Goal: Information Seeking & Learning: Check status

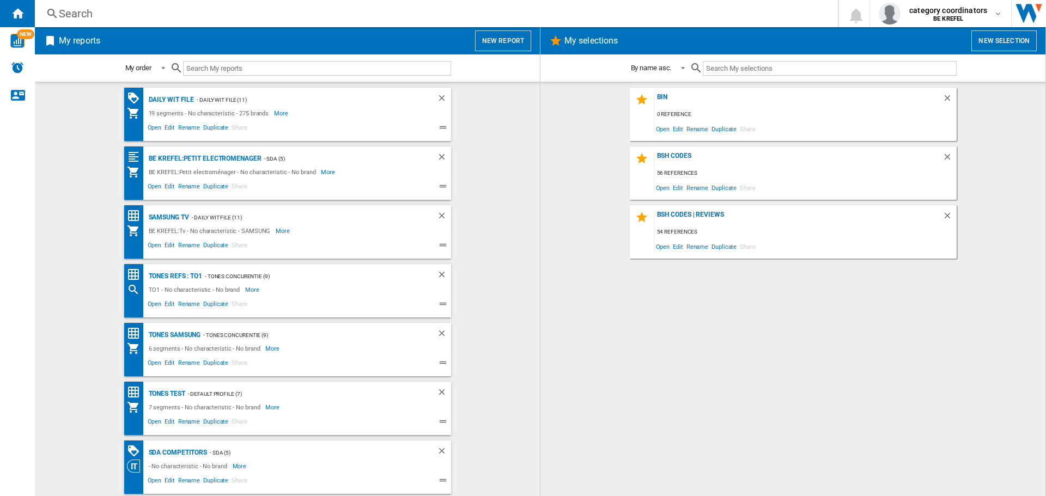
click at [83, 40] on h2 "My reports" at bounding box center [80, 41] width 46 height 21
click at [74, 13] on div "Search" at bounding box center [434, 13] width 751 height 15
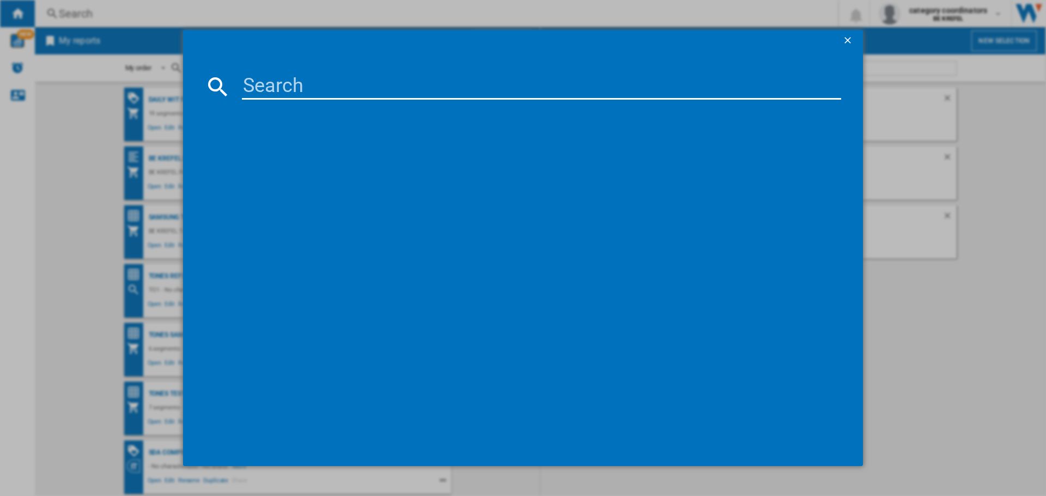
click at [299, 87] on input at bounding box center [541, 87] width 599 height 26
paste input "BOSCHHBA514BS3"
click at [305, 85] on input "BOSCHHBA514BS3" at bounding box center [541, 87] width 599 height 26
click at [446, 75] on input "BOSCH HBA514BS3" at bounding box center [541, 87] width 599 height 26
drag, startPoint x: 307, startPoint y: 83, endPoint x: 218, endPoint y: 81, distance: 88.8
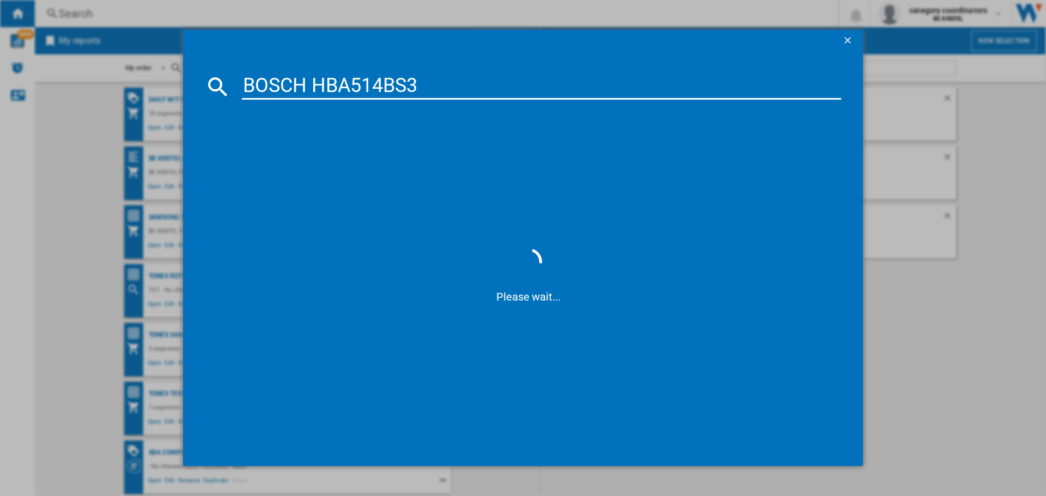
click at [222, 84] on div "BOSCH HBA514BS3" at bounding box center [523, 87] width 636 height 26
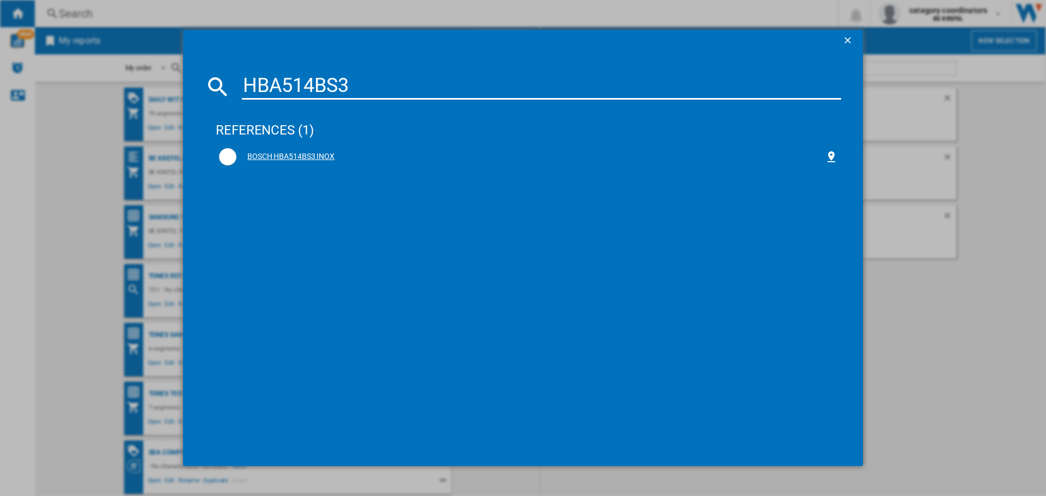
type input "HBA514BS3"
click at [307, 158] on div "BOSCH HBA514BS3 INOX" at bounding box center [530, 156] width 588 height 11
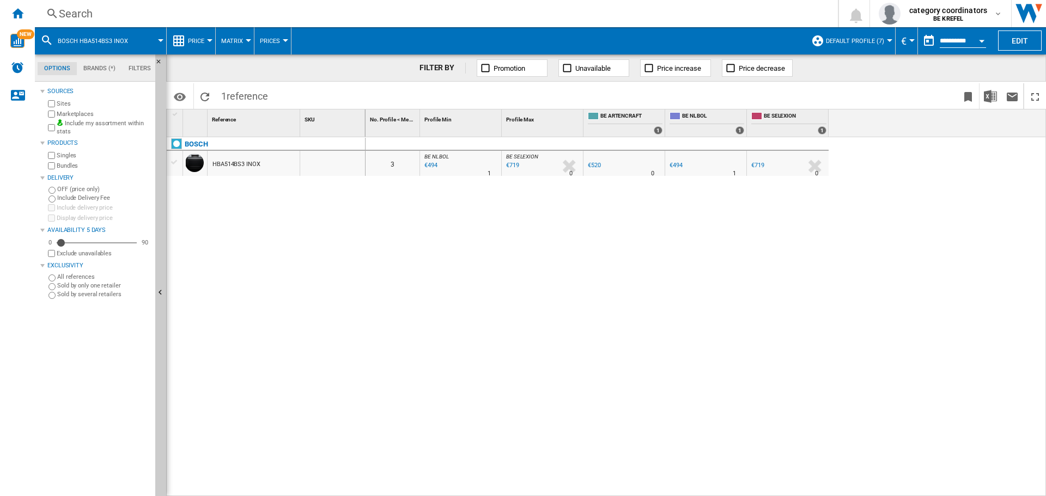
click at [206, 38] on button "Price" at bounding box center [199, 40] width 22 height 27
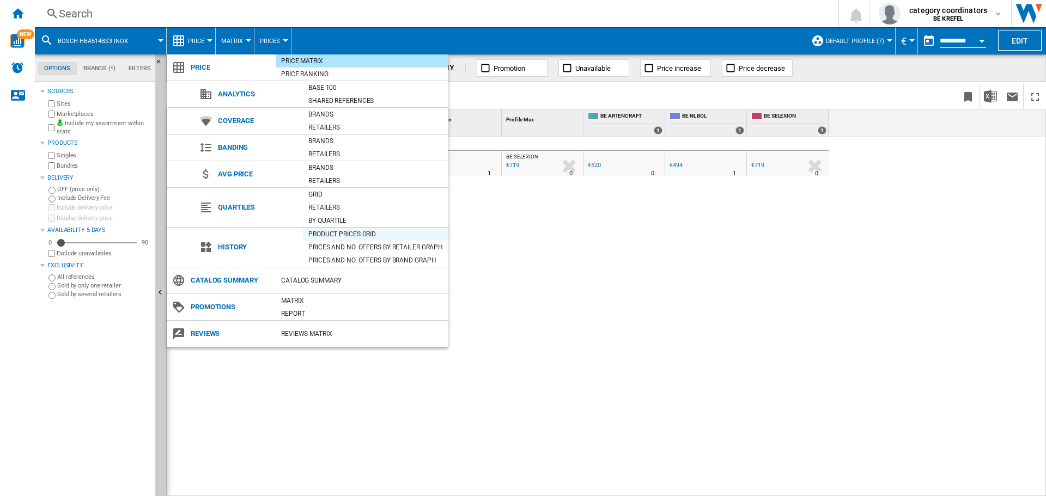
click at [355, 236] on div "Product prices grid" at bounding box center [375, 234] width 145 height 11
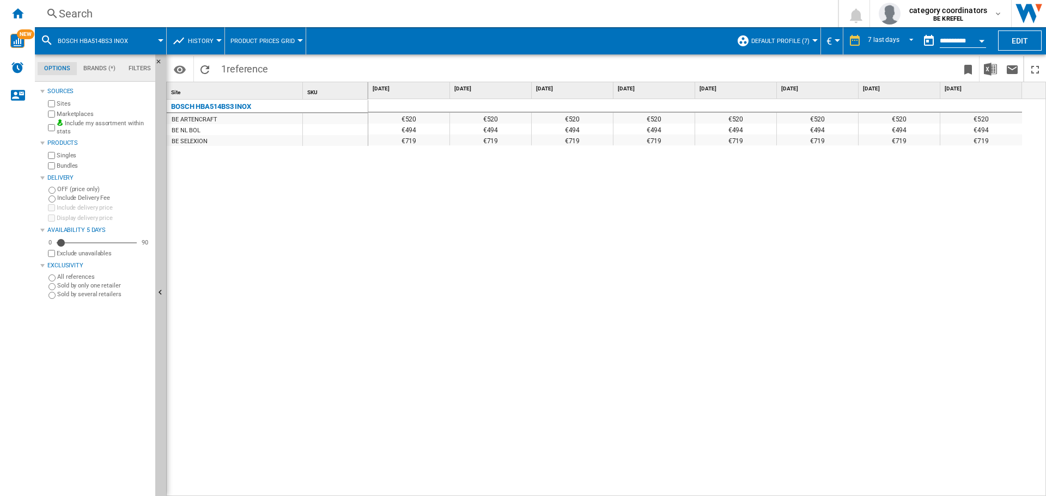
click at [74, 7] on div "Search" at bounding box center [434, 13] width 751 height 15
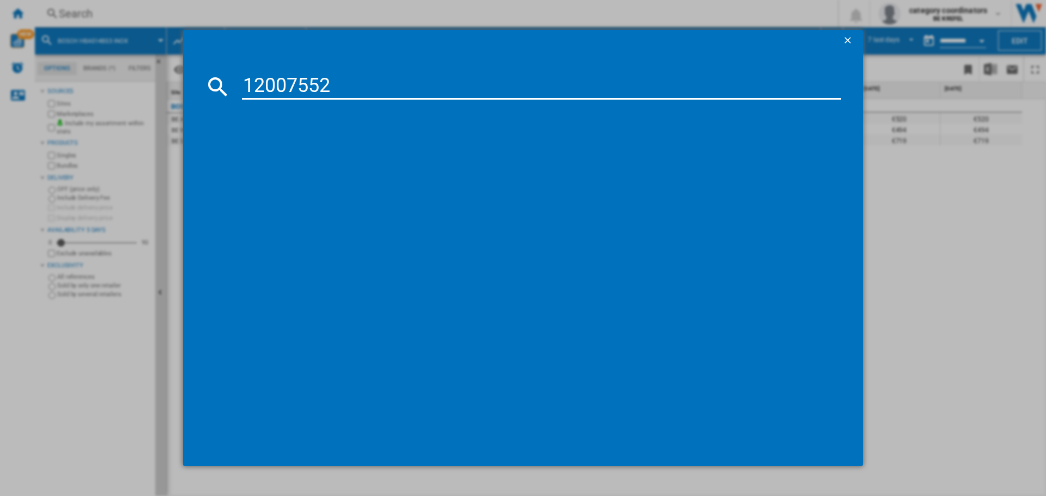
type input "12007552"
click at [346, 162] on div "AEG 5000 SURROUNDCOOK TA5PB53FAB NOIR" at bounding box center [530, 156] width 588 height 11
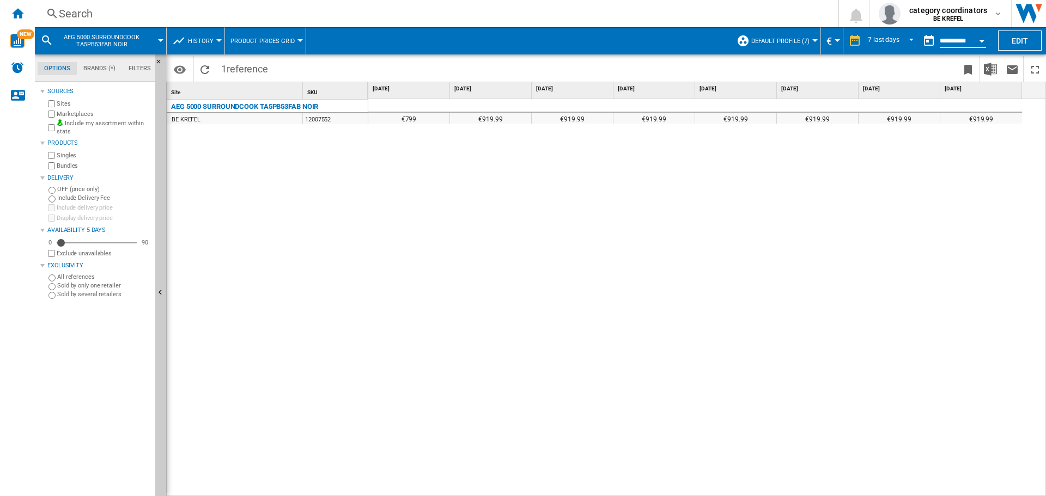
click at [287, 66] on span at bounding box center [444, 69] width 342 height 26
click at [58, 16] on ng-md-icon at bounding box center [52, 14] width 13 height 14
click at [119, 16] on div "Search" at bounding box center [434, 13] width 751 height 15
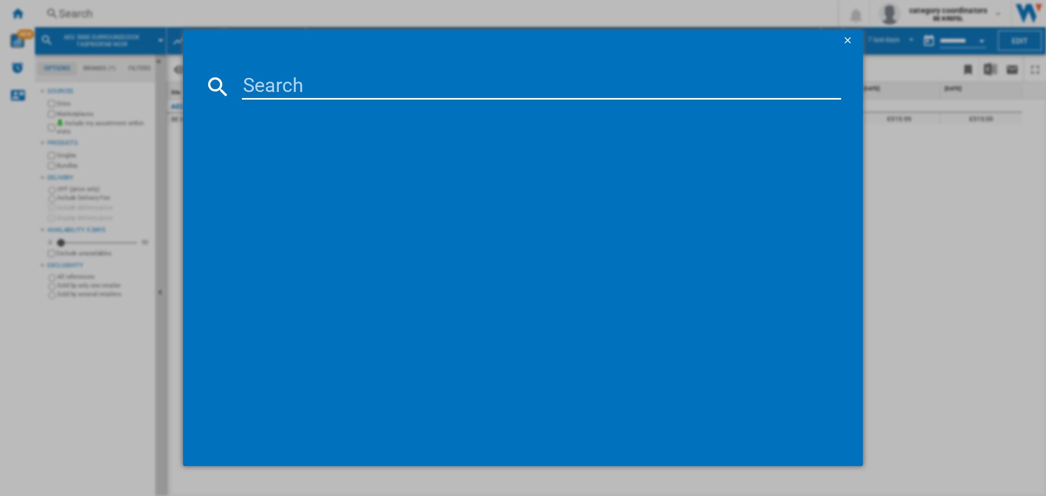
click at [329, 89] on input at bounding box center [541, 87] width 599 height 26
type input "12006949"
click at [320, 81] on input "12006949" at bounding box center [541, 87] width 599 height 26
click at [334, 87] on input "12006949" at bounding box center [541, 87] width 599 height 26
click at [313, 89] on input "12006949" at bounding box center [541, 87] width 599 height 26
